Goal: Task Accomplishment & Management: Use online tool/utility

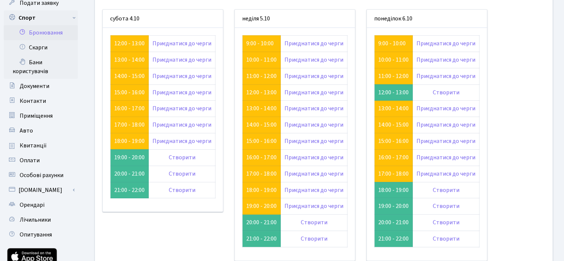
scroll to position [74, 0]
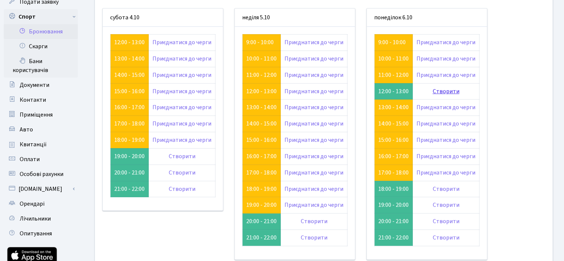
click at [450, 89] on link "Створити" at bounding box center [446, 91] width 27 height 8
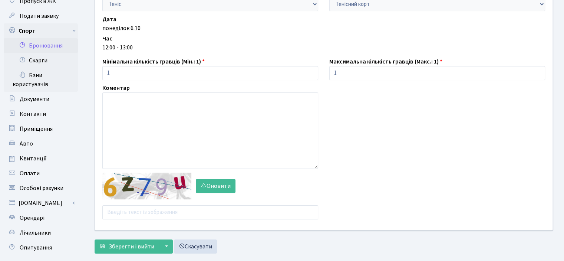
scroll to position [111, 0]
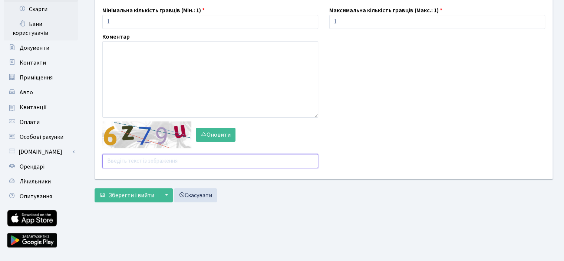
drag, startPoint x: 146, startPoint y: 160, endPoint x: 141, endPoint y: 159, distance: 4.9
click at [145, 160] on input "text" at bounding box center [210, 161] width 216 height 14
type input "dufqy"
click at [142, 200] on button "Зберегти і вийти" at bounding box center [127, 195] width 65 height 14
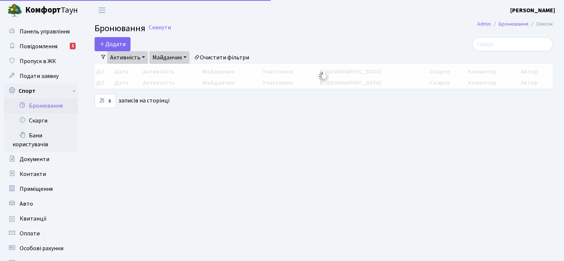
select select "25"
